Goal: Obtain resource: Obtain resource

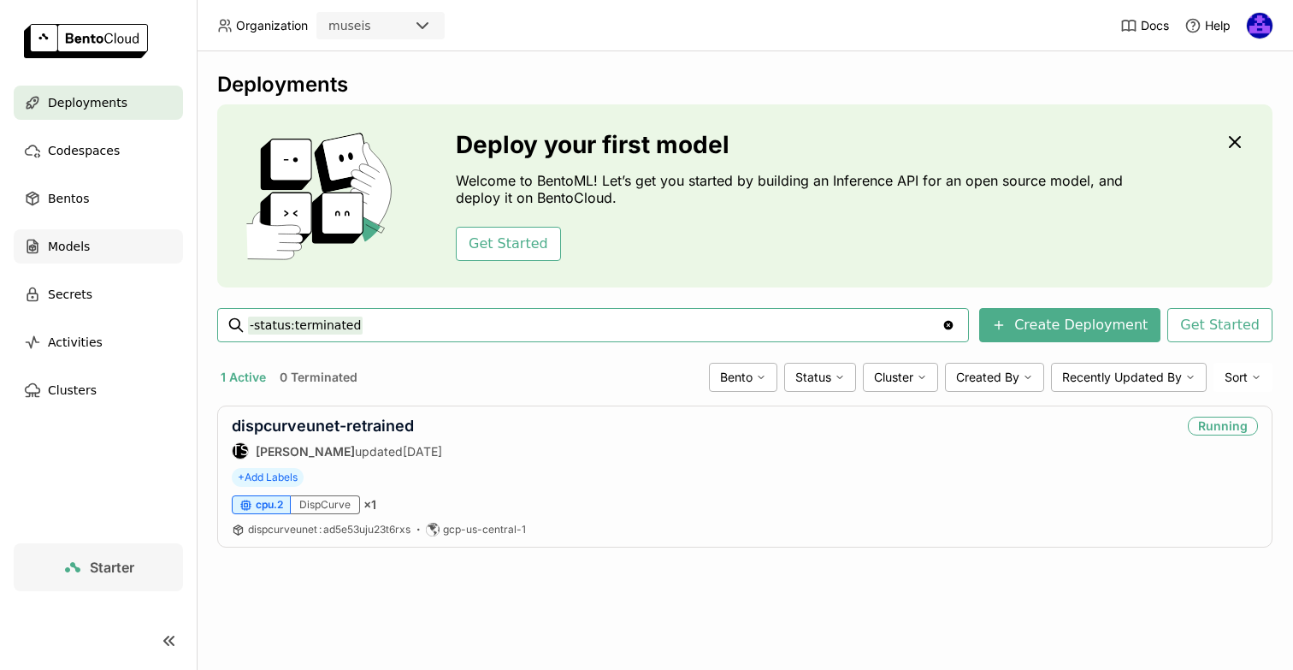
click at [93, 249] on div "Models" at bounding box center [98, 246] width 169 height 34
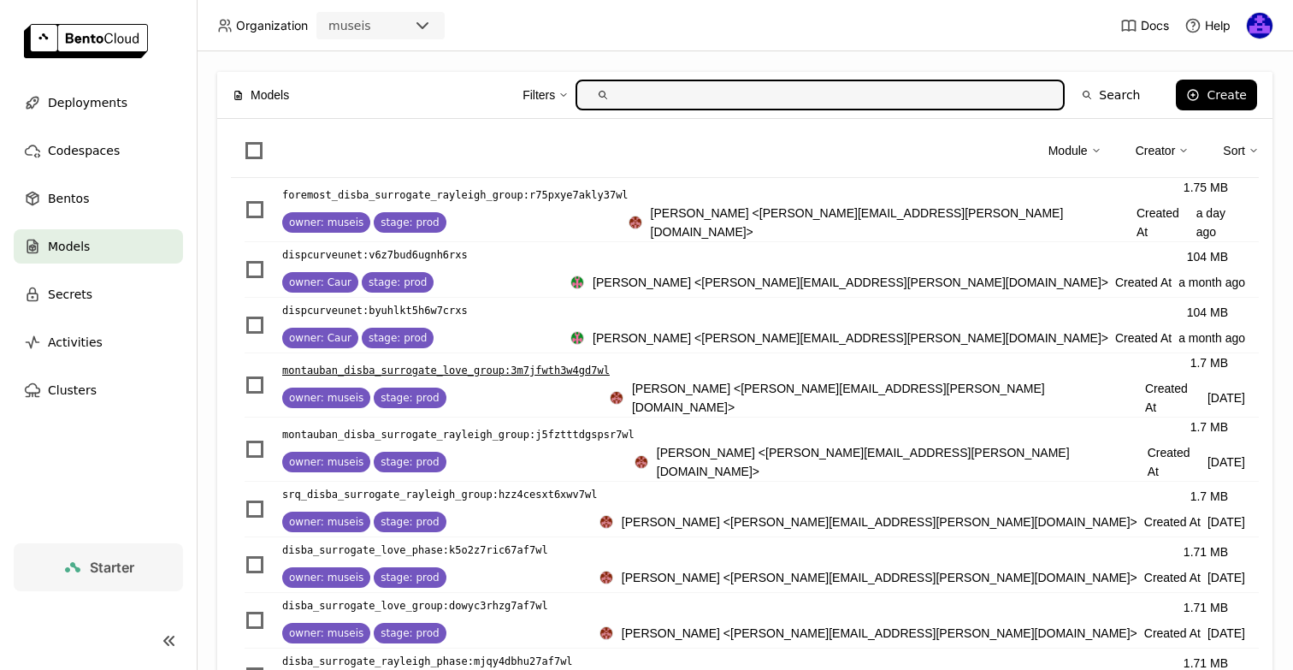
paste input "montauban_disba"
type input "montauban_disba"
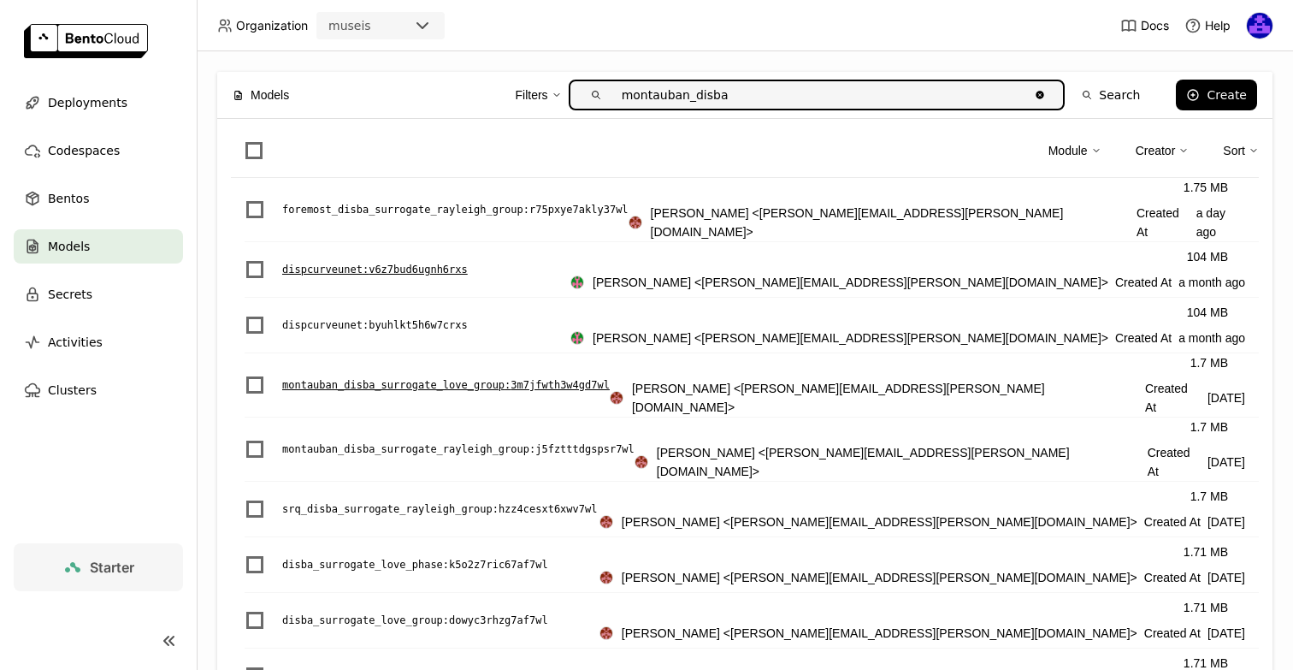
scroll to position [10, 0]
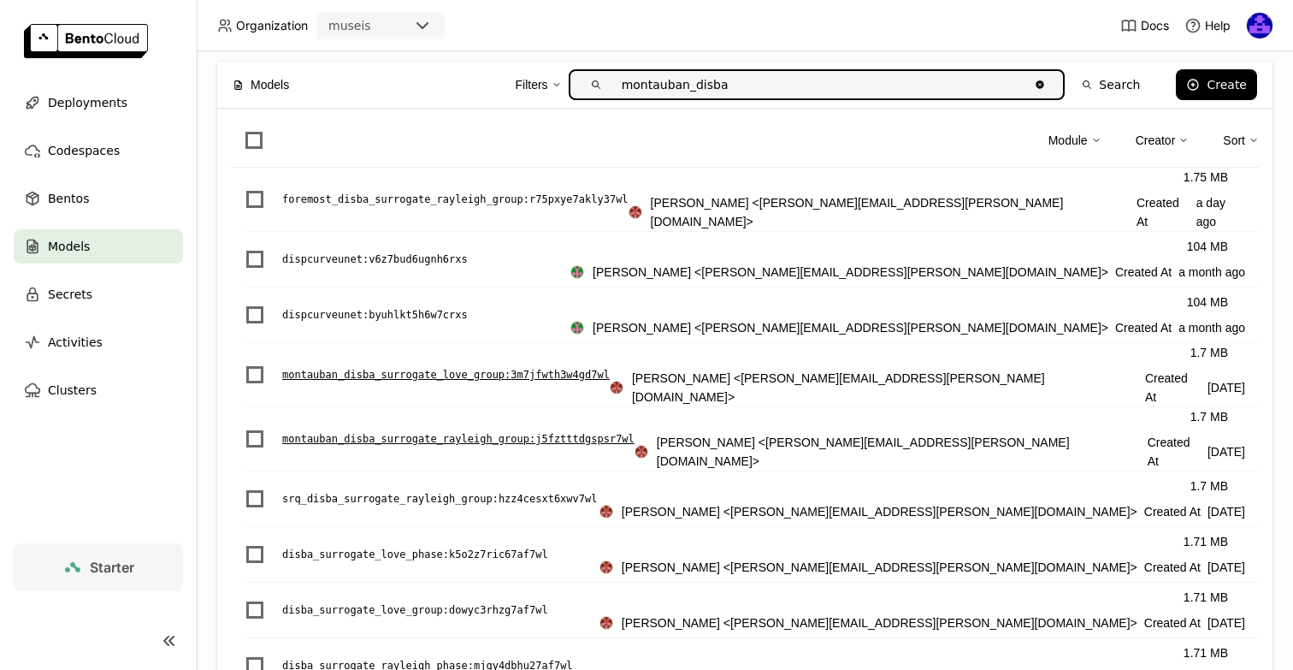
click at [589, 430] on p "montauban_disba_surrogate_rayleigh_group : j5fztttdgspsr7wl" at bounding box center [458, 438] width 352 height 17
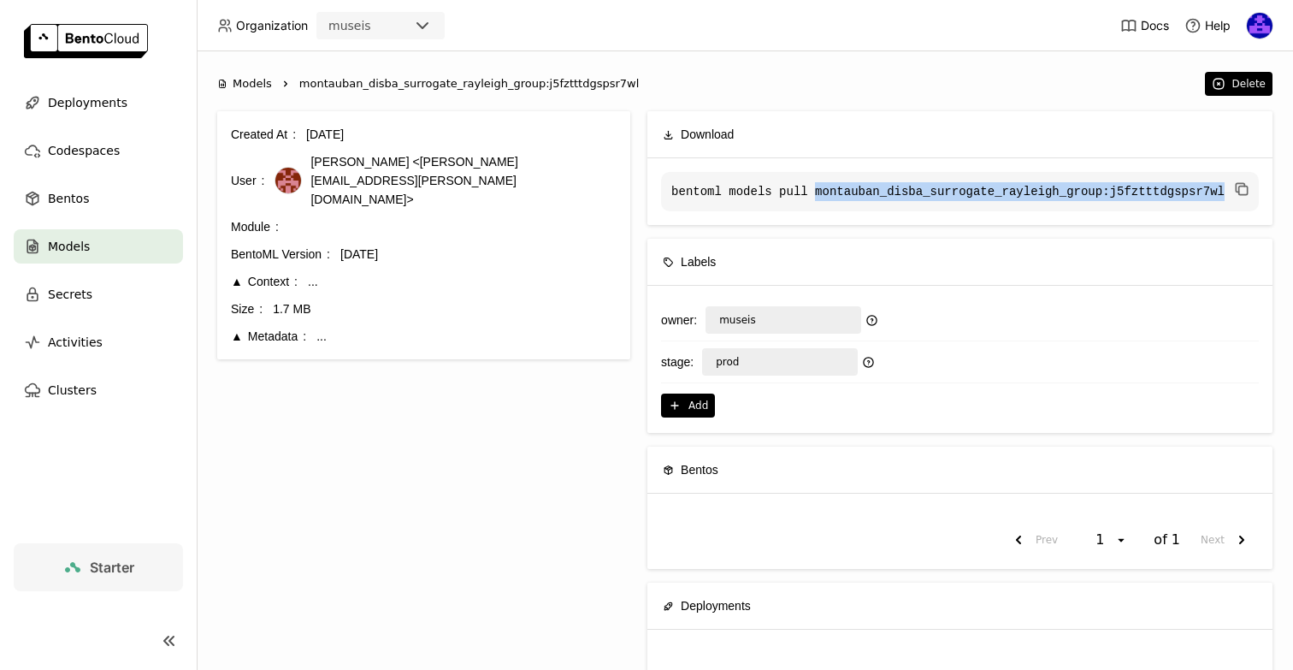
drag, startPoint x: 814, startPoint y: 192, endPoint x: 1228, endPoint y: 186, distance: 413.2
click at [1228, 186] on code "bentoml models pull montauban_disba_surrogate_rayleigh_group:j5fztttdgspsr7wl" at bounding box center [960, 191] width 598 height 39
copy code "montauban_disba_surrogate_rayleigh_group:j5fztttdgspsr7wl"
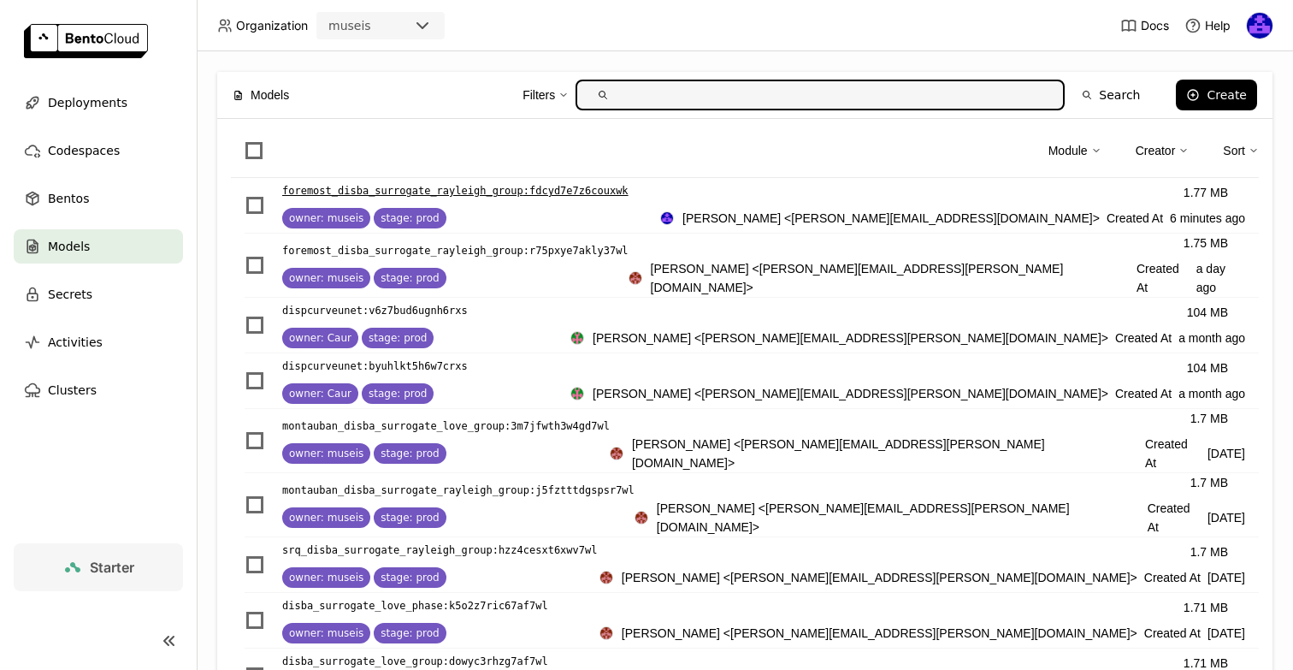
click at [411, 192] on p "foremost_disba_surrogate_rayleigh_group : fdcyd7e7z6couxwk" at bounding box center [455, 190] width 346 height 17
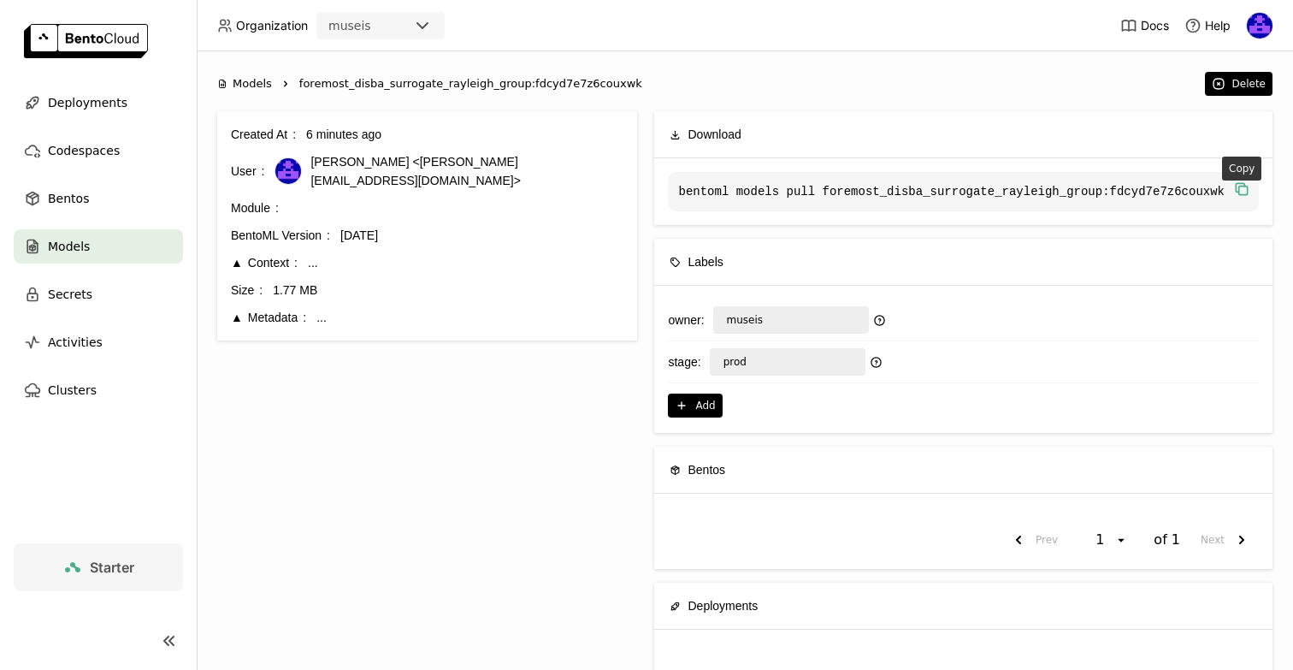
click at [1236, 192] on icon "button" at bounding box center [1240, 187] width 9 height 9
